Goal: Task Accomplishment & Management: Use online tool/utility

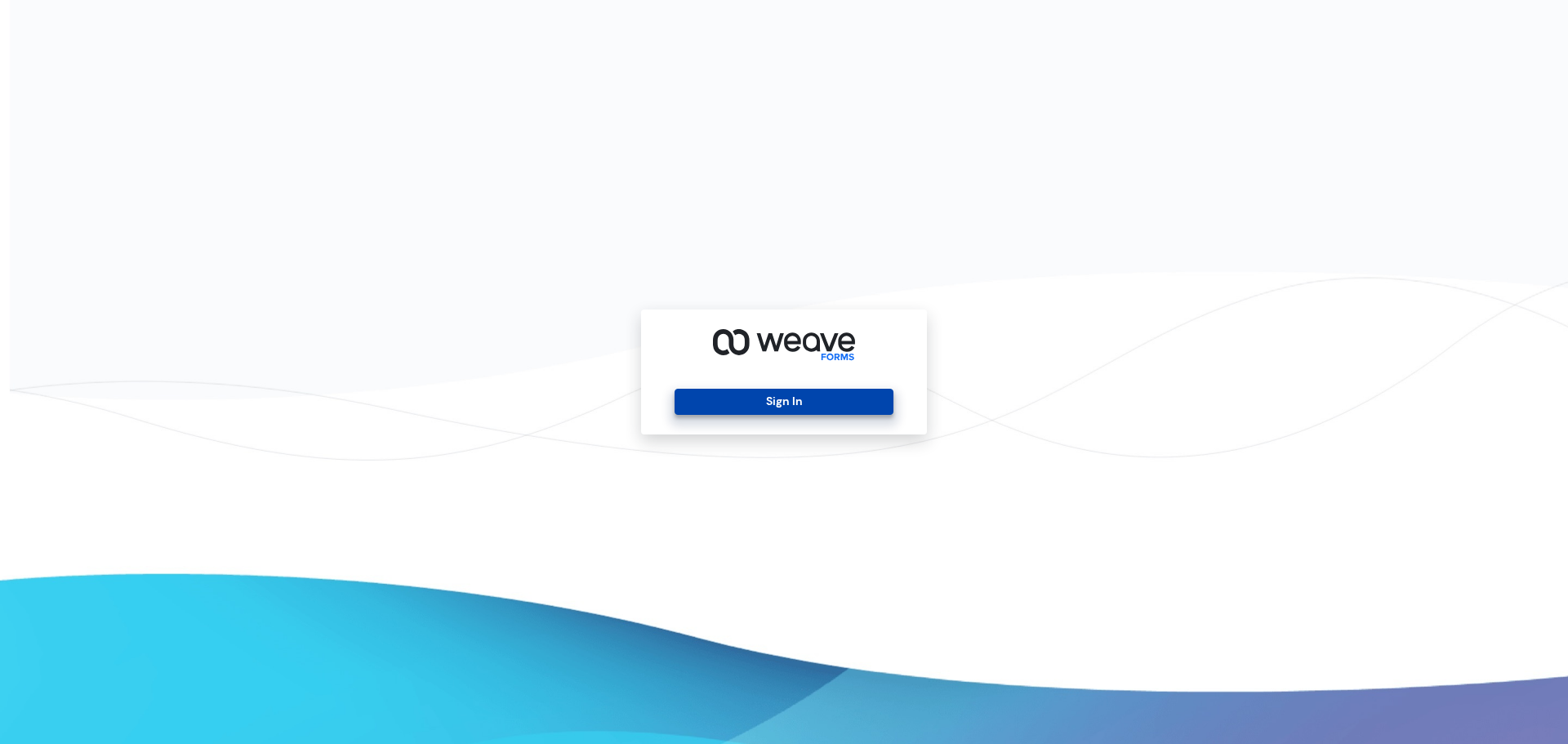
click at [706, 398] on button "Sign In" at bounding box center [784, 401] width 218 height 26
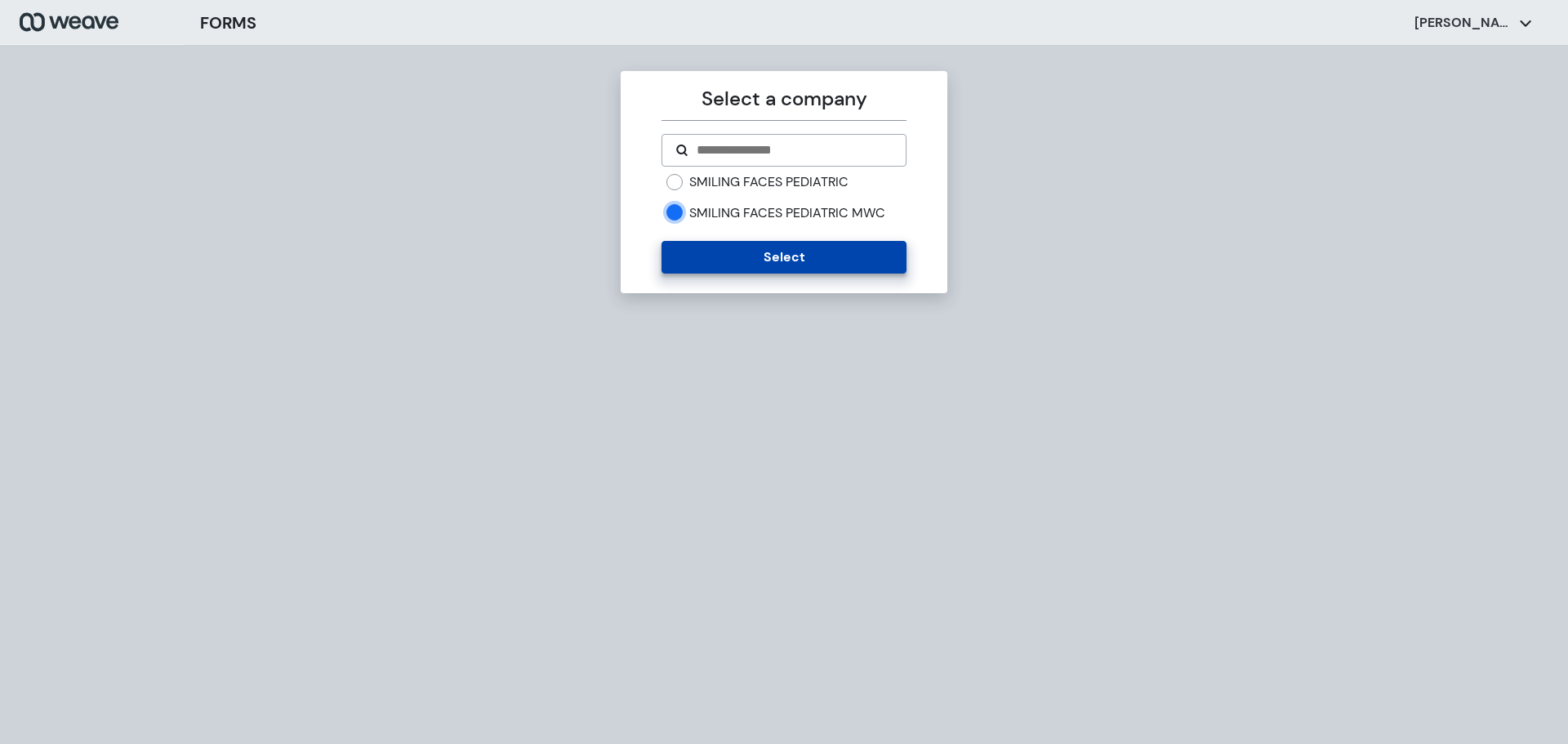
click at [725, 259] on button "Select" at bounding box center [784, 257] width 245 height 33
